Goal: Check status

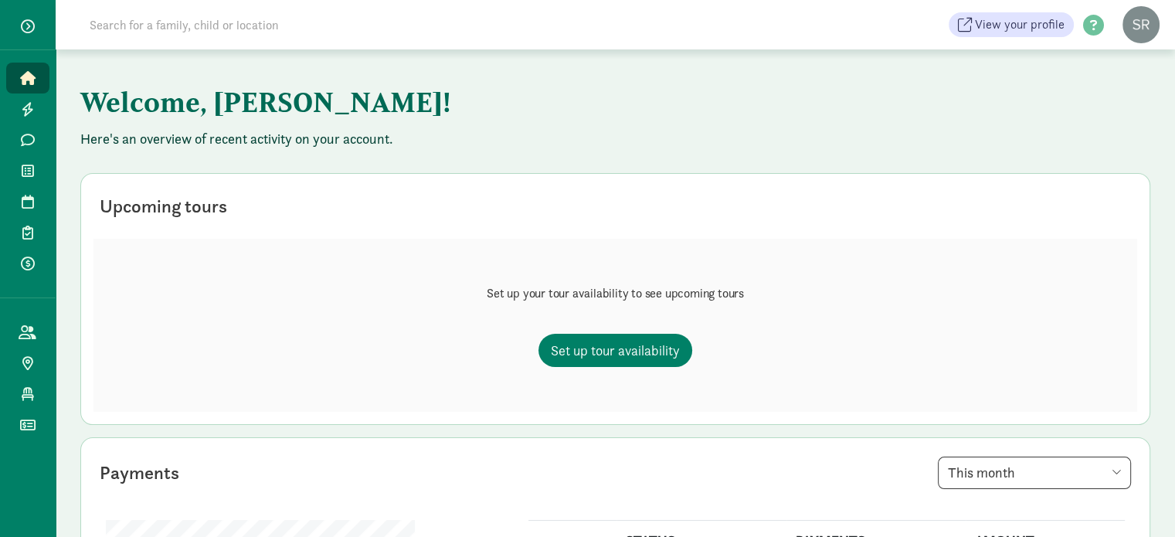
click at [188, 23] on input at bounding box center [296, 24] width 433 height 31
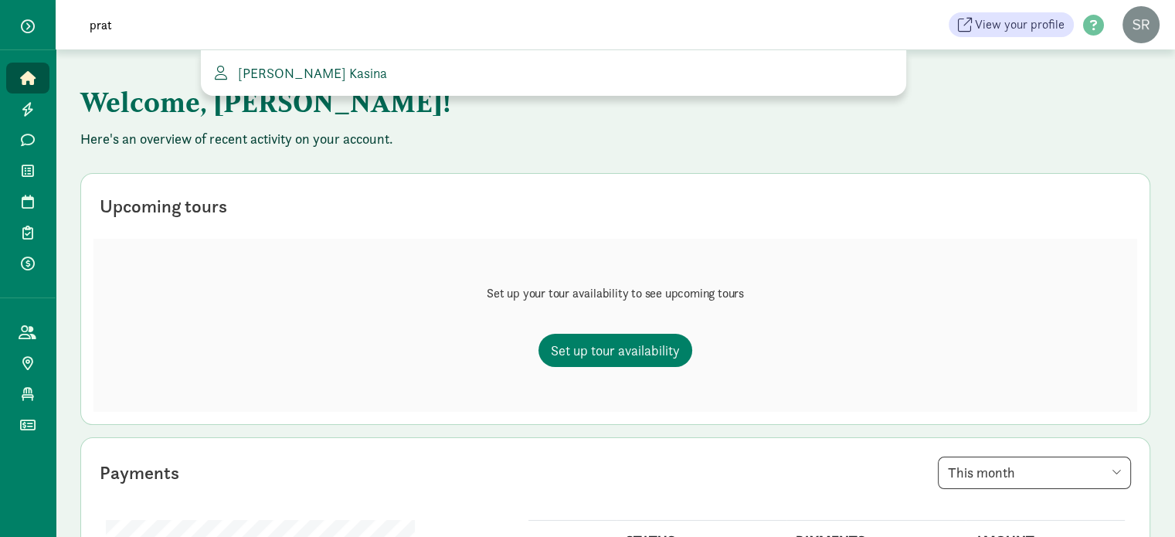
type input "prat"
click at [263, 73] on span "[PERSON_NAME] Kasina" at bounding box center [309, 73] width 155 height 18
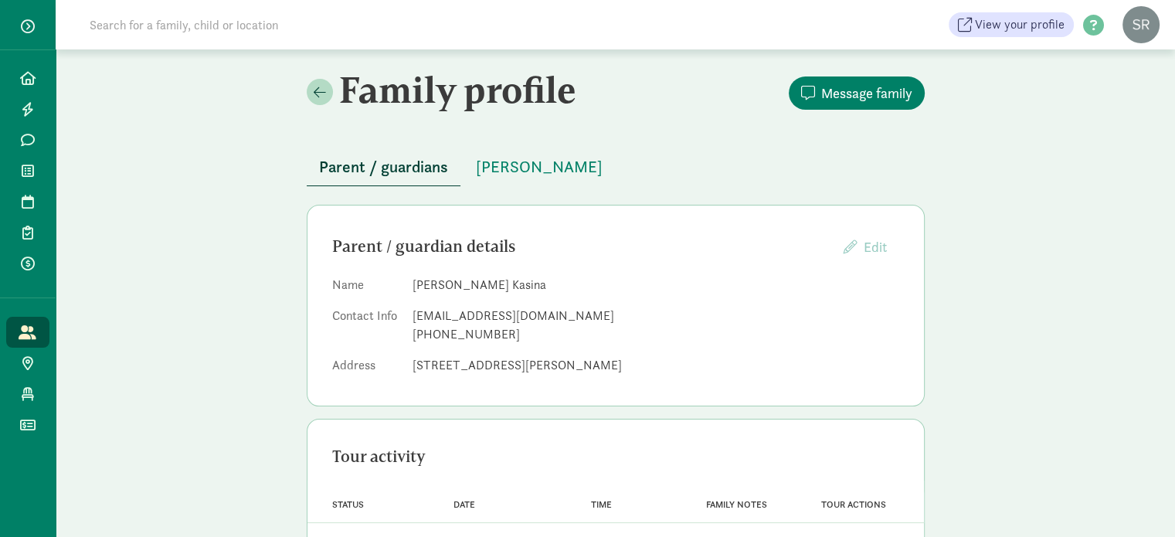
click at [161, 25] on input at bounding box center [296, 24] width 433 height 31
type input "S"
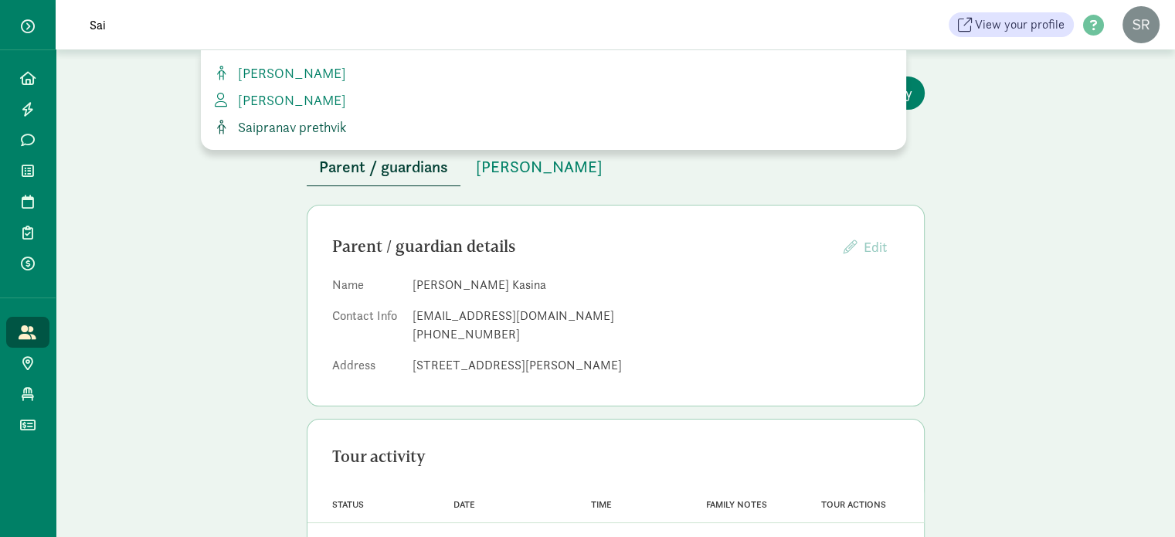
type input "Sai"
click at [274, 125] on span "Saipranav prethvik" at bounding box center [289, 127] width 114 height 18
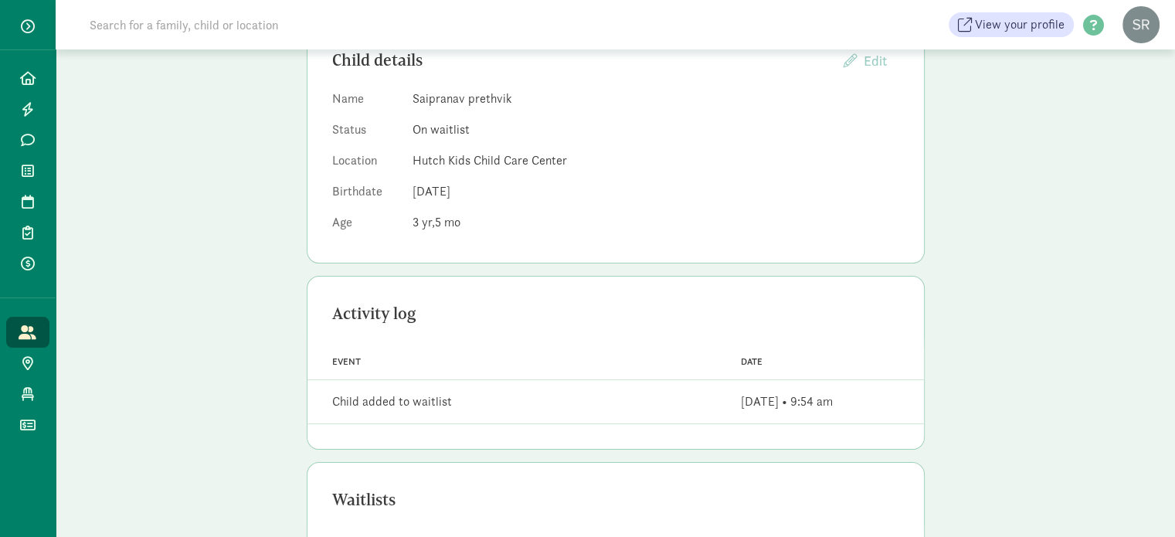
scroll to position [59, 0]
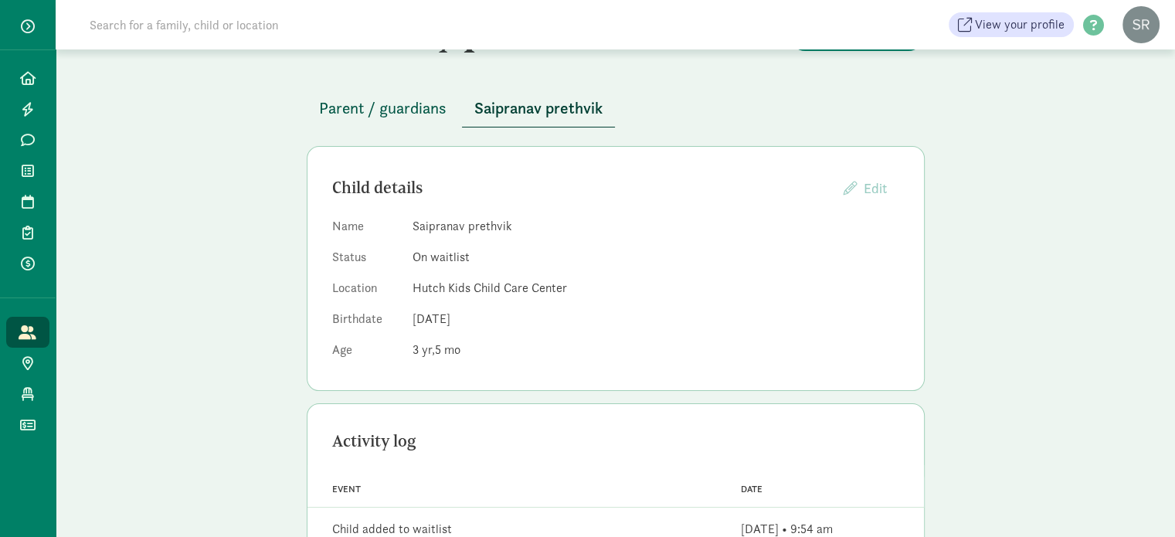
click at [394, 107] on span "Parent / guardians" at bounding box center [382, 108] width 127 height 25
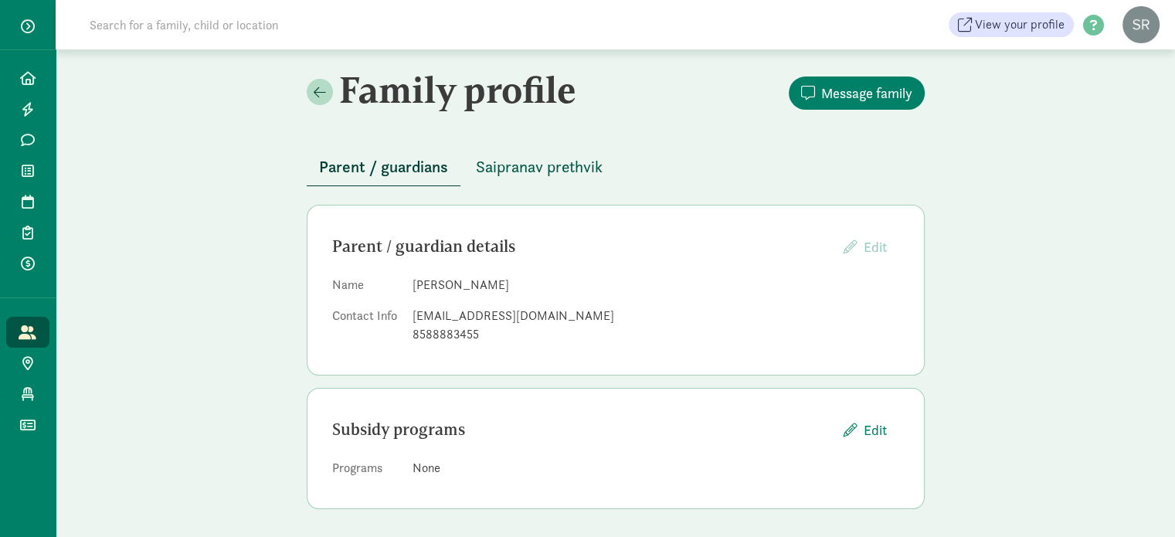
click at [514, 166] on span "Saipranav prethvik" at bounding box center [539, 167] width 127 height 25
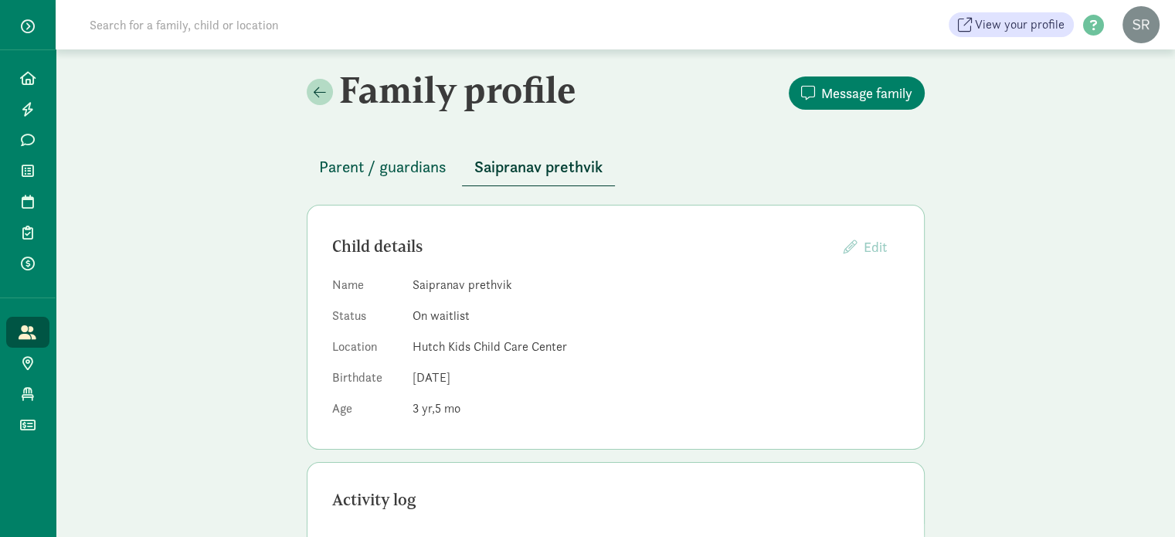
click at [400, 166] on span "Parent / guardians" at bounding box center [382, 167] width 127 height 25
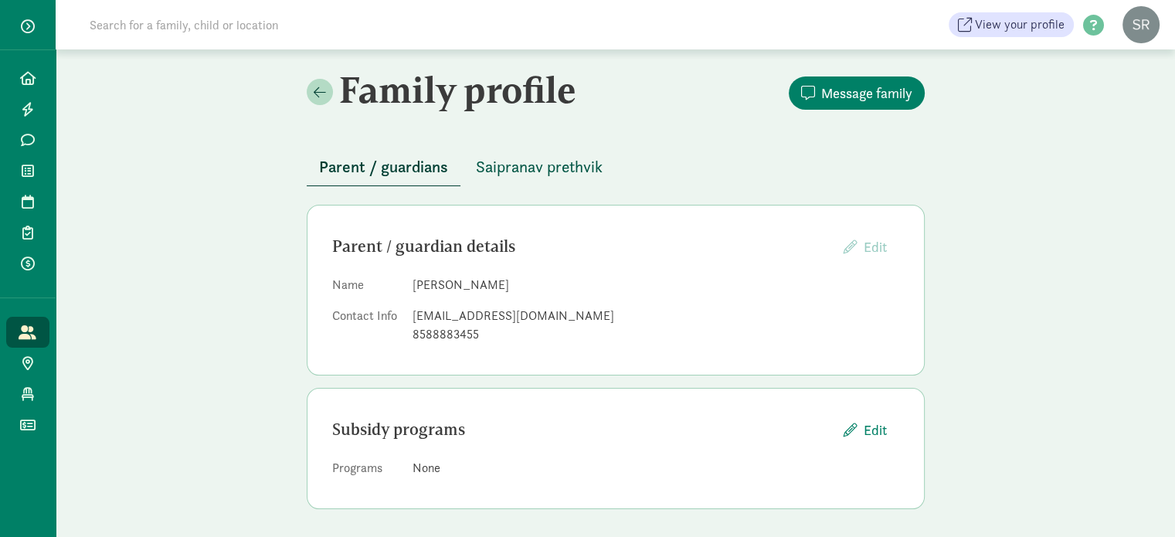
click at [489, 163] on span "Saipranav prethvik" at bounding box center [539, 167] width 127 height 25
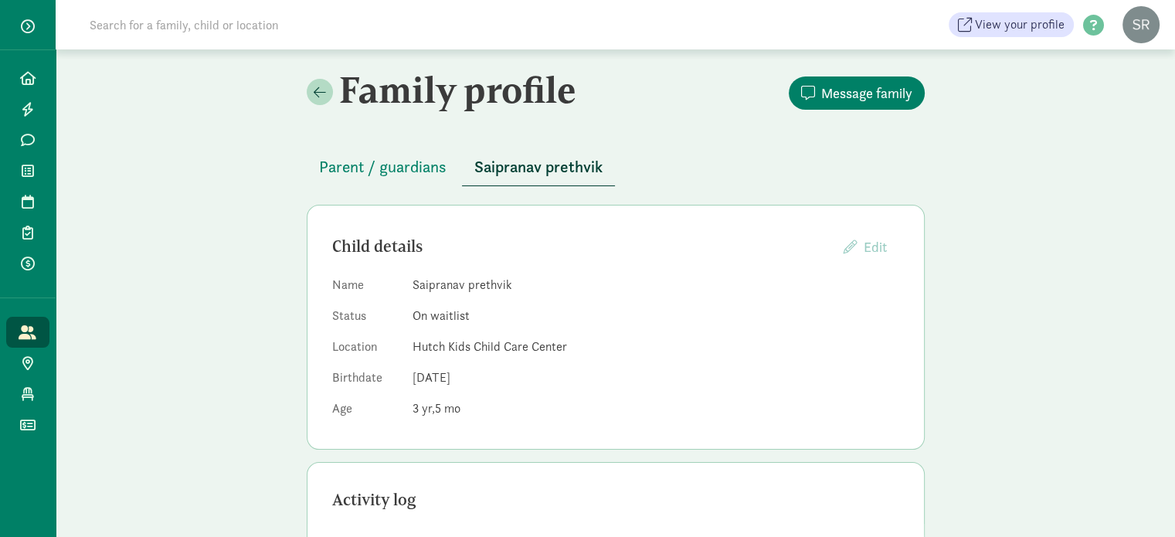
drag, startPoint x: 518, startPoint y: 285, endPoint x: 423, endPoint y: 282, distance: 95.8
click at [423, 282] on dd "Saipranav prethvik" at bounding box center [656, 285] width 487 height 19
drag, startPoint x: 408, startPoint y: 283, endPoint x: 529, endPoint y: 285, distance: 121.3
click at [529, 285] on dl "Name Saipranav prethvik Status On waitlist Location Hutch Kids Child Care Cente…" at bounding box center [615, 350] width 567 height 148
copy dd "Saipranav prethvik"
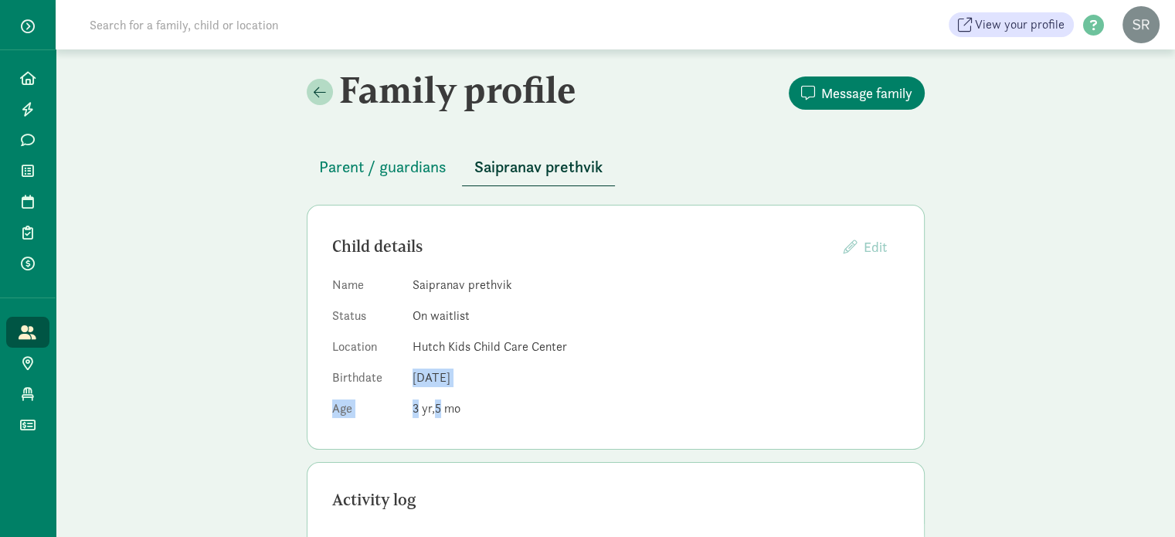
drag, startPoint x: 409, startPoint y: 379, endPoint x: 528, endPoint y: 392, distance: 120.5
click at [528, 392] on dl "Name Saipranav prethvik Status On waitlist Location Hutch Kids Child Care Cente…" at bounding box center [615, 350] width 567 height 148
